Goal: Task Accomplishment & Management: Complete application form

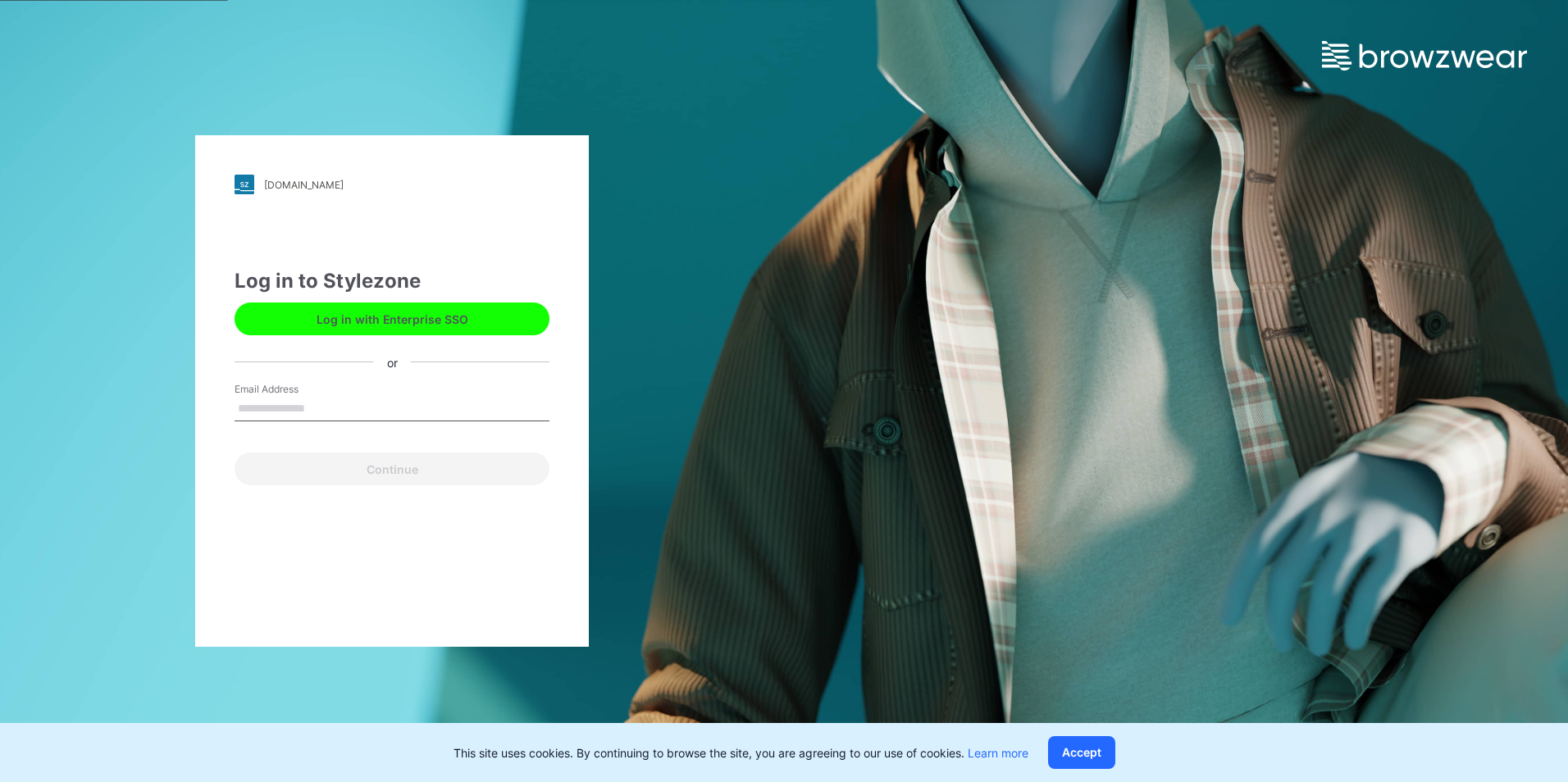
click at [272, 408] on input "Email Address" at bounding box center [391, 409] width 315 height 24
type input "**********"
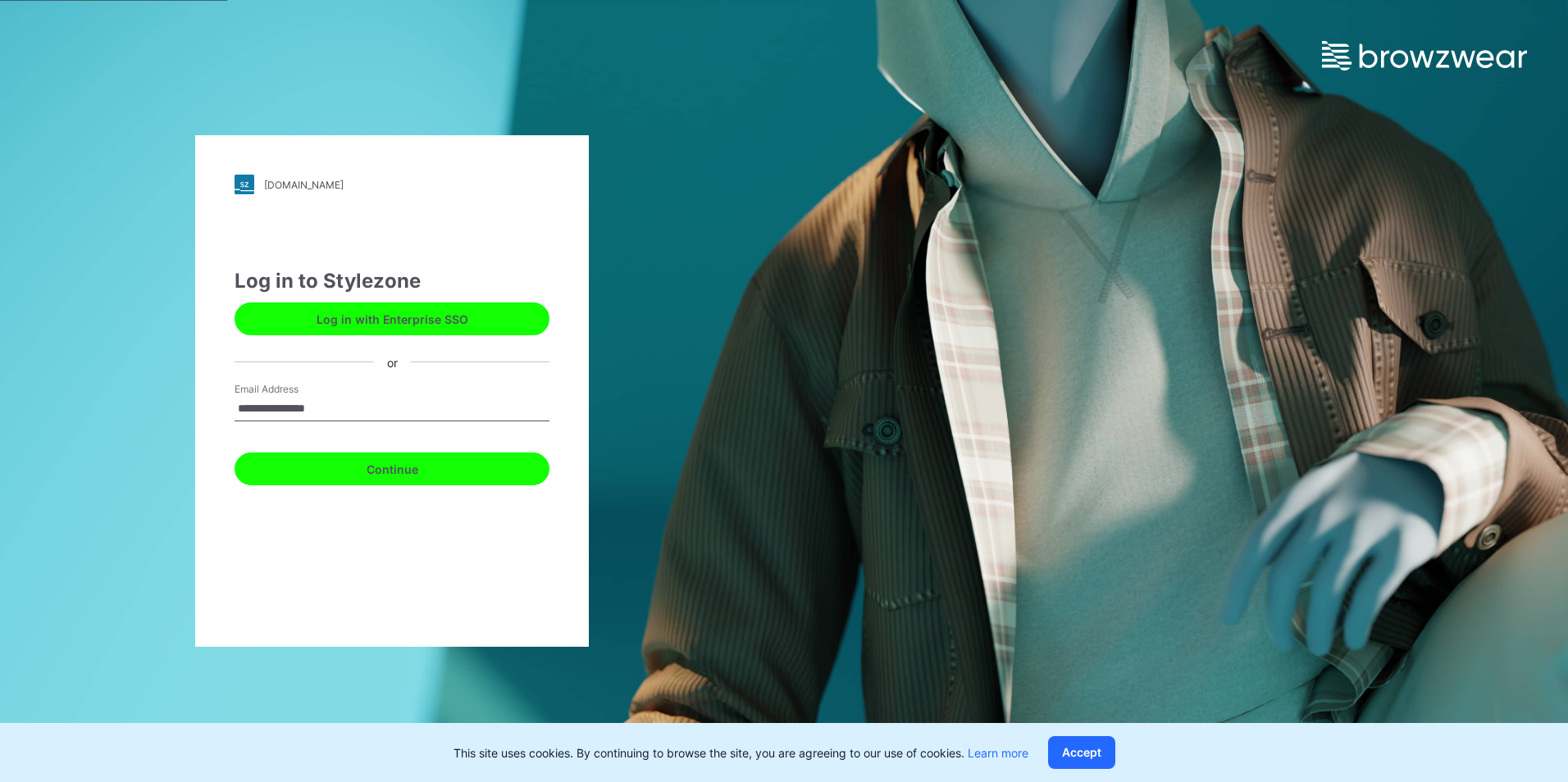
click at [312, 461] on button "Continue" at bounding box center [391, 469] width 315 height 33
